Goal: Task Accomplishment & Management: Complete application form

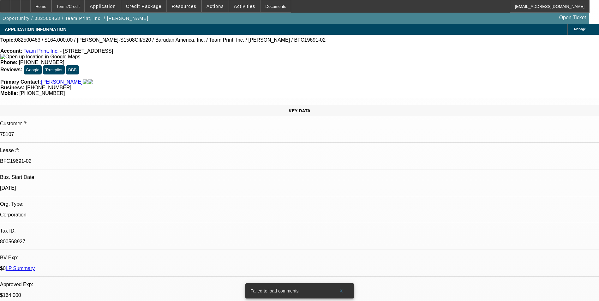
select select "0"
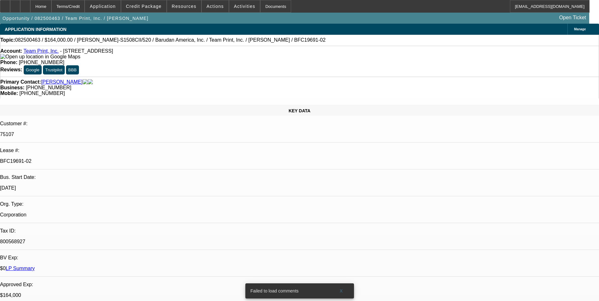
select select "0"
select select "1"
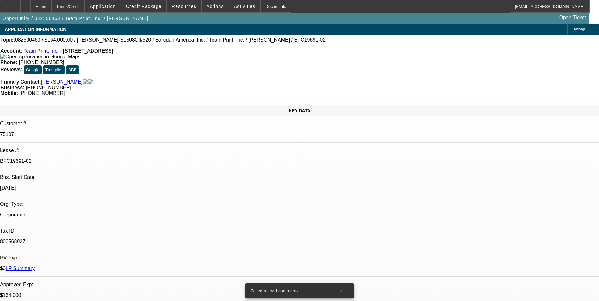
select select "1"
select select "2"
select select "1"
select select "2"
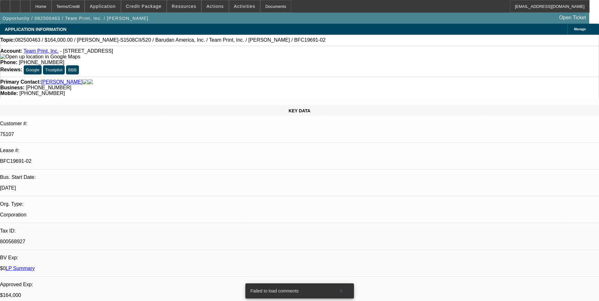
select select "1"
select select "2"
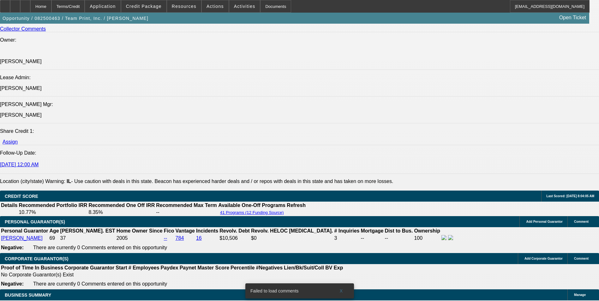
scroll to position [880, 0]
